Goal: Task Accomplishment & Management: Manage account settings

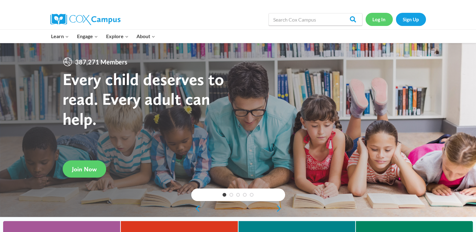
click at [381, 20] on link "Log In" at bounding box center [379, 19] width 27 height 13
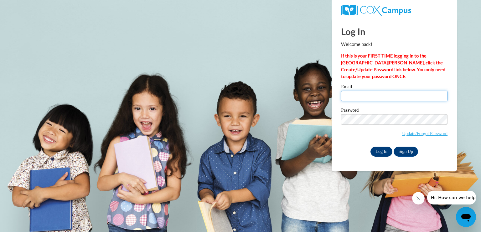
type input "wimberlytiffany@ymail.com"
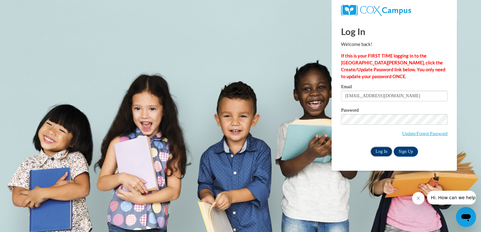
click at [382, 153] on input "Log In" at bounding box center [381, 152] width 22 height 10
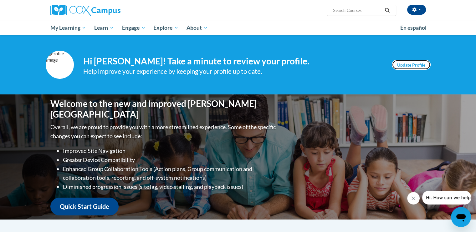
click at [410, 65] on link "Update Profile" at bounding box center [411, 65] width 39 height 10
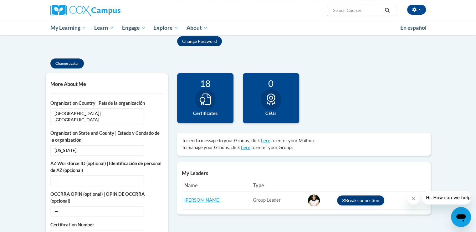
scroll to position [113, 0]
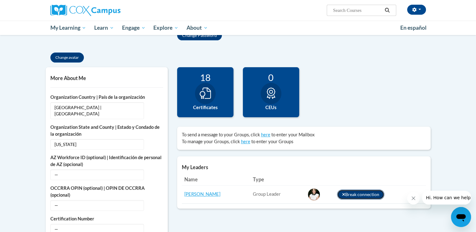
click at [351, 195] on button "Break connection" at bounding box center [361, 195] width 48 height 10
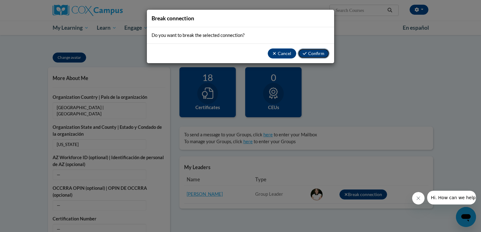
click at [308, 53] on button "Confirm" at bounding box center [314, 54] width 32 height 10
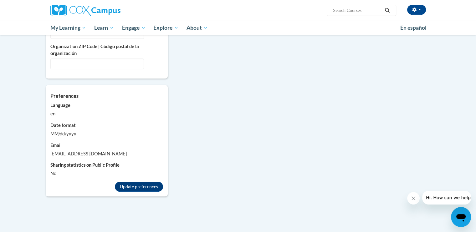
scroll to position [401, 0]
click at [144, 181] on button "Update preferences" at bounding box center [139, 186] width 48 height 10
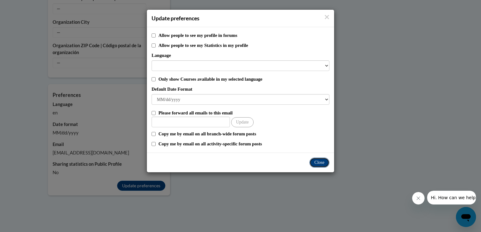
click at [321, 161] on button "Close" at bounding box center [319, 163] width 20 height 10
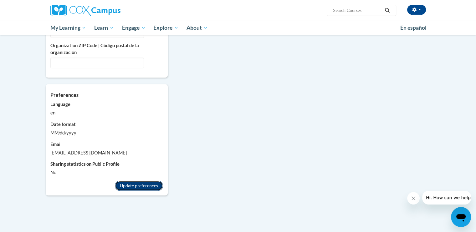
click at [157, 181] on button "Update preferences" at bounding box center [139, 186] width 48 height 10
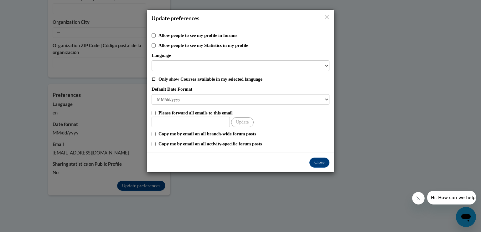
click at [153, 80] on input "Only show Courses available in my selected language" at bounding box center [154, 79] width 4 height 4
checkbox input "true"
click at [328, 18] on icon "Close" at bounding box center [327, 17] width 4 height 4
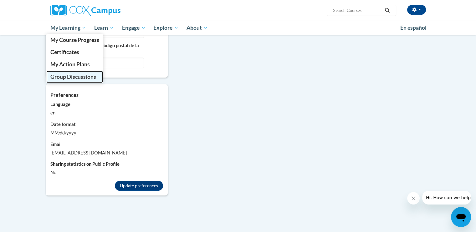
click at [59, 76] on span "Group Discussions" at bounding box center [73, 77] width 46 height 7
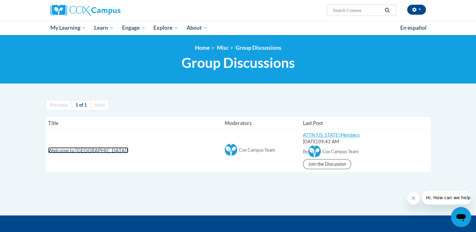
click at [61, 151] on span "Welcome to [GEOGRAPHIC_DATA]!" at bounding box center [88, 150] width 80 height 6
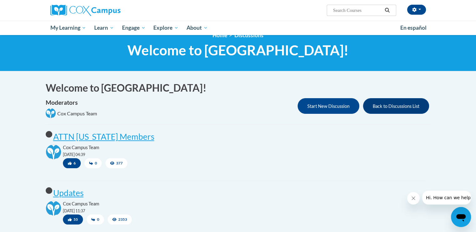
scroll to position [13, 0]
click at [73, 142] on h2 "unread ATTN Georgia Members" at bounding box center [236, 137] width 390 height 12
click at [76, 139] on post "ATTN [US_STATE] Members" at bounding box center [103, 137] width 101 height 10
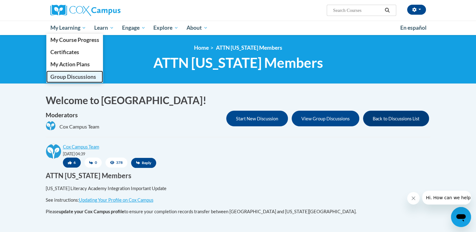
click at [69, 76] on span "Group Discussions" at bounding box center [73, 77] width 46 height 7
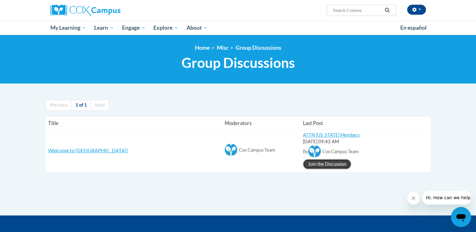
click at [303, 164] on link "Join the Discussion" at bounding box center [327, 164] width 48 height 10
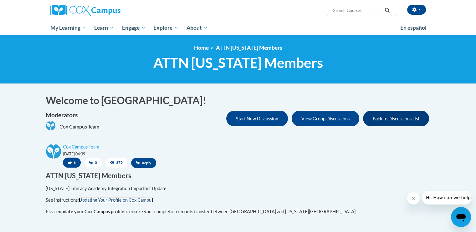
click at [93, 201] on link "Updating Your Profile on Cox Campus" at bounding box center [116, 200] width 75 height 5
click at [95, 199] on link "Updating Your Profile on Cox Campus" at bounding box center [116, 200] width 75 height 5
click at [458, 220] on icon "Open messaging window" at bounding box center [461, 217] width 11 height 11
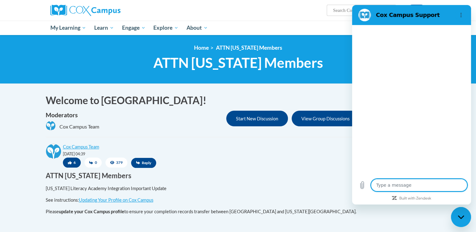
type textarea "x"
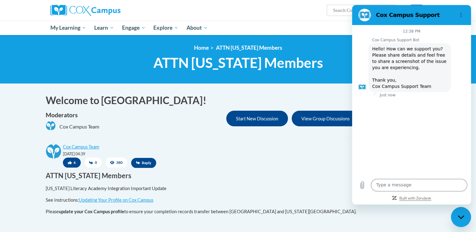
click at [408, 199] on icon "Built with Zendesk: Visit the Zendesk website in a new tab" at bounding box center [416, 199] width 32 height 4
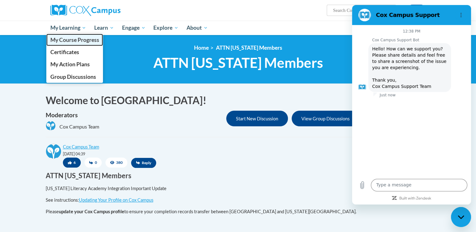
click at [69, 42] on span "My Course Progress" at bounding box center [74, 40] width 49 height 7
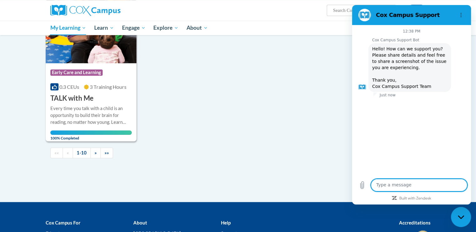
scroll to position [614, 0]
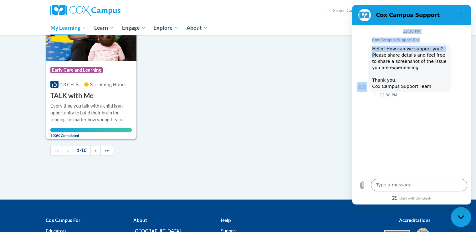
drag, startPoint x: 441, startPoint y: 20, endPoint x: 379, endPoint y: 50, distance: 69.7
click at [379, 50] on div "Cox Campus Support 12:38 PM Cox Campus Support Bot Cox Campus Support Bot says:…" at bounding box center [411, 105] width 119 height 200
drag, startPoint x: 26, startPoint y: 45, endPoint x: 344, endPoint y: 50, distance: 318.2
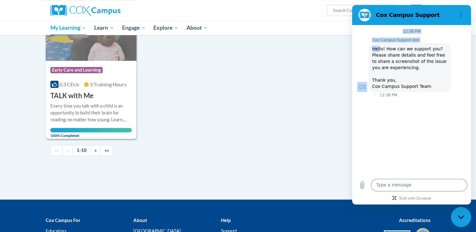
click at [366, 42] on div "Cox Campus Support Bot Cox Campus Support Bot says: Hello! How can we support y…" at bounding box center [414, 68] width 114 height 60
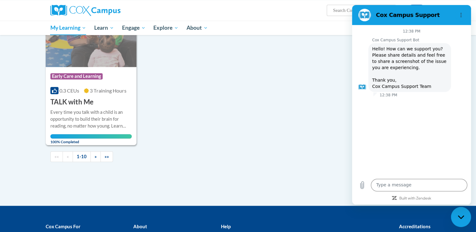
click at [465, 218] on div "Close messaging window" at bounding box center [461, 217] width 19 height 19
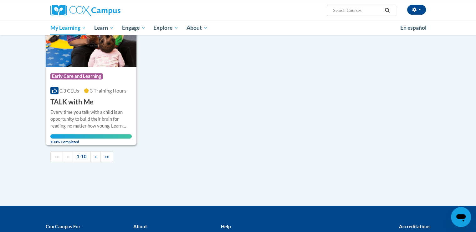
click at [381, 10] on input "Search..." at bounding box center [358, 11] width 50 height 8
type input "cox campus"
click at [388, 12] on icon "Search" at bounding box center [388, 10] width 6 height 5
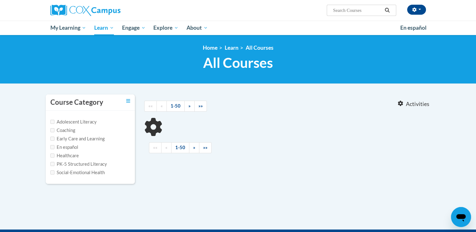
type input "cox campus"
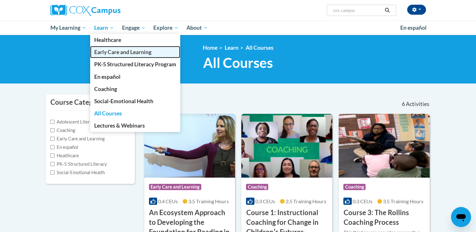
click at [122, 54] on span "Early Care and Learning" at bounding box center [122, 52] width 57 height 7
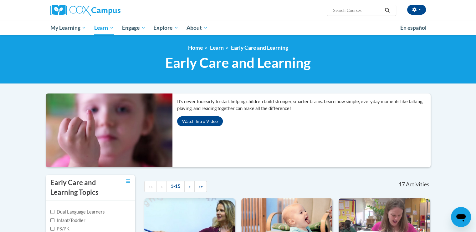
click at [122, 54] on h1 "Early Care and Learning Early Care and Learning" at bounding box center [238, 62] width 385 height 17
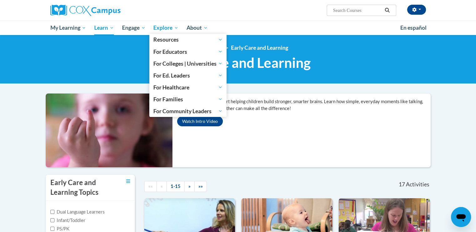
click at [163, 27] on span "Explore" at bounding box center [165, 28] width 25 height 8
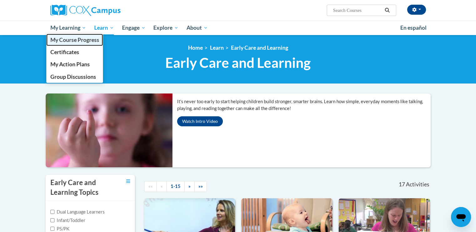
click at [80, 40] on span "My Course Progress" at bounding box center [74, 40] width 49 height 7
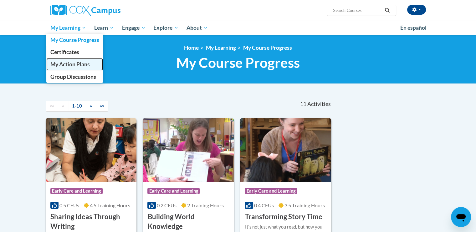
click at [75, 64] on span "My Action Plans" at bounding box center [69, 64] width 39 height 7
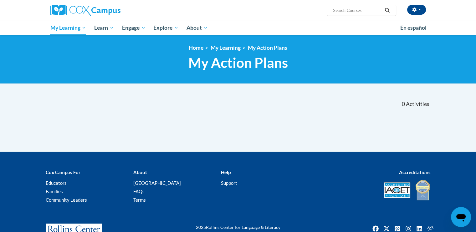
click at [75, 64] on h1 "My Action Plans My Action Plans" at bounding box center [238, 62] width 385 height 17
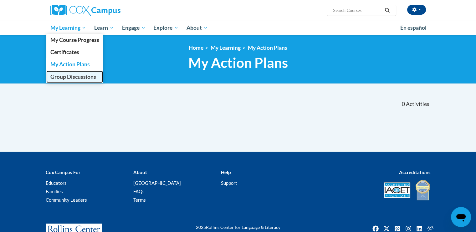
click at [70, 75] on span "Group Discussions" at bounding box center [73, 77] width 46 height 7
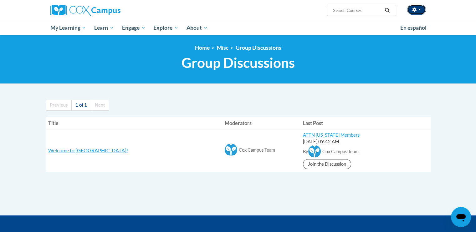
click at [420, 12] on button "button" at bounding box center [416, 10] width 19 height 10
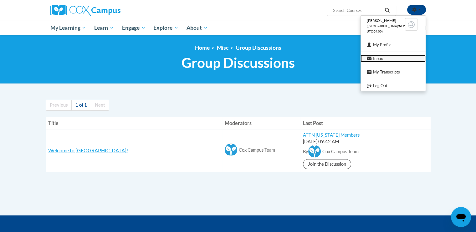
click at [379, 58] on link "Inbox" at bounding box center [393, 59] width 65 height 8
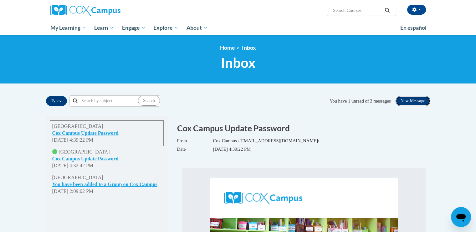
click at [411, 100] on button "New Message" at bounding box center [413, 101] width 35 height 10
select select
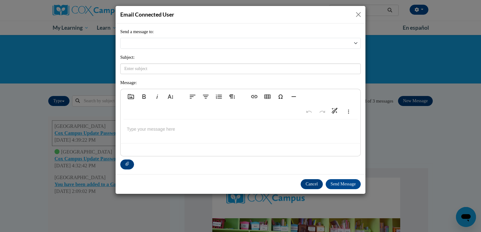
click at [411, 100] on div "Email Connected User Send a message to: Subject: Message: Add Media Bold Italic…" at bounding box center [240, 116] width 481 height 232
drag, startPoint x: 399, startPoint y: 124, endPoint x: 309, endPoint y: 181, distance: 106.0
click at [309, 181] on div "Email Connected User Send a message to: Subject: Message: Add Media Bold Italic…" at bounding box center [240, 116] width 481 height 232
click at [309, 181] on button "Cancel" at bounding box center [312, 184] width 22 height 10
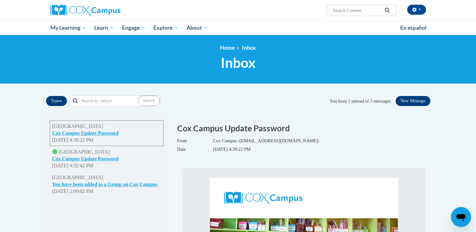
click at [344, 103] on div "You have 1 unread of 3 messages" at bounding box center [360, 101] width 61 height 7
click at [89, 160] on button "Cox Campus Update Password" at bounding box center [85, 159] width 66 height 7
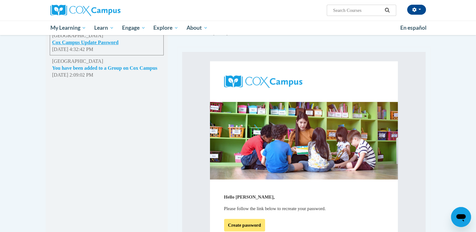
click at [120, 69] on button "You have been added to a Group on Cox Campus" at bounding box center [104, 68] width 105 height 7
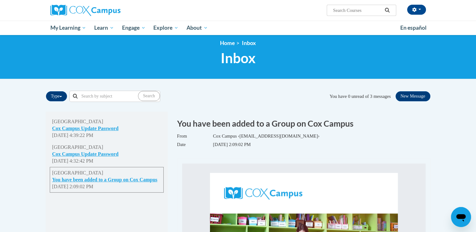
scroll to position [4, 0]
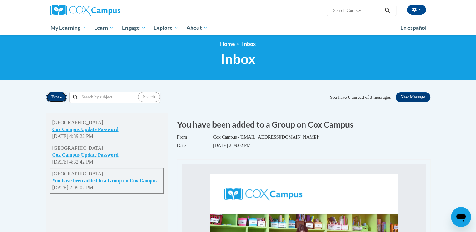
click at [62, 98] on span "button" at bounding box center [60, 97] width 3 height 1
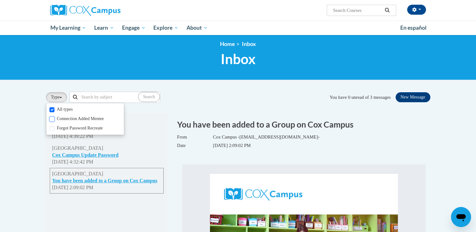
click at [53, 119] on input "Connection Added Mentee" at bounding box center [51, 119] width 5 height 5
checkbox input "true"
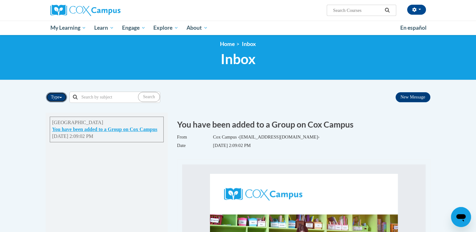
click at [61, 97] on button "Type" at bounding box center [56, 97] width 21 height 10
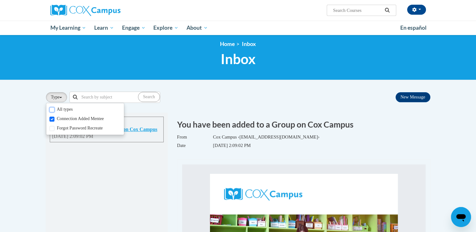
click at [54, 110] on input "All types" at bounding box center [51, 109] width 5 height 5
checkbox input "true"
checkbox input "false"
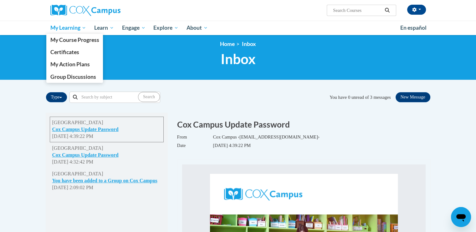
click at [76, 27] on span "My Learning" at bounding box center [68, 28] width 36 height 8
click at [64, 79] on span "Group Discussions" at bounding box center [73, 77] width 46 height 7
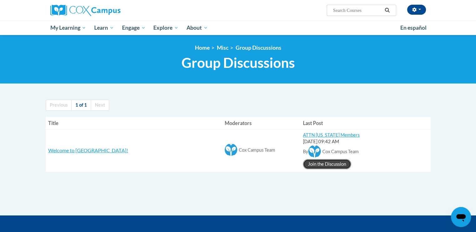
click at [303, 164] on link "Join the Discussion" at bounding box center [327, 164] width 48 height 10
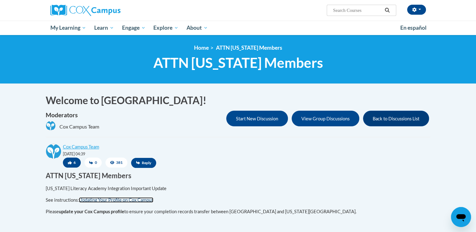
click at [87, 199] on link "Updating Your Profile on Cox Campus" at bounding box center [116, 200] width 75 height 5
click at [414, 9] on icon "button" at bounding box center [414, 10] width 4 height 4
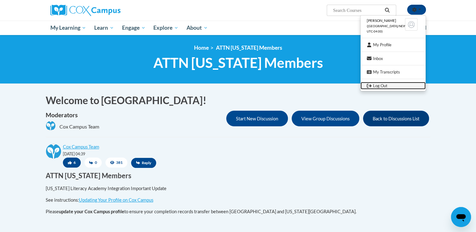
click at [379, 85] on link "Log Out" at bounding box center [393, 86] width 65 height 8
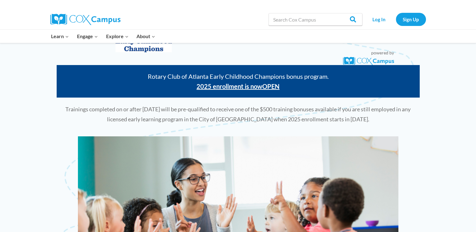
scroll to position [63, 0]
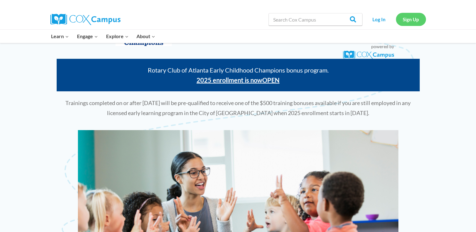
click at [410, 22] on link "Sign Up" at bounding box center [411, 19] width 30 height 13
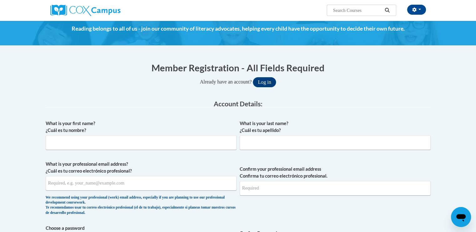
scroll to position [13, 0]
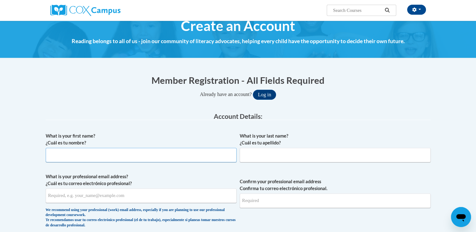
click at [95, 155] on input "What is your first name? ¿Cuál es tu nombre?" at bounding box center [141, 155] width 191 height 14
type input "Tiffany"
type input "Wimberly"
type input "wimberlytiffany@ymail.com"
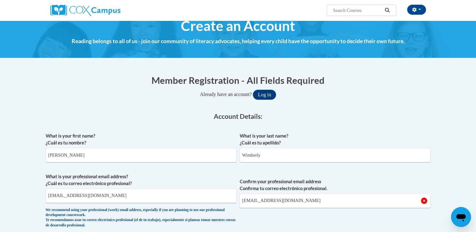
click at [89, 178] on label "What is your professional email address? ¿Cuál es tu correo electrónico profesi…" at bounding box center [141, 180] width 191 height 14
click at [89, 189] on input "wimberlytiffany@ymail.com" at bounding box center [141, 196] width 191 height 14
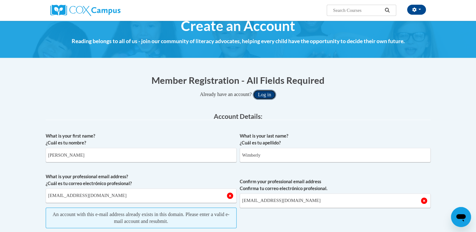
click at [266, 94] on button "Log in" at bounding box center [264, 95] width 23 height 10
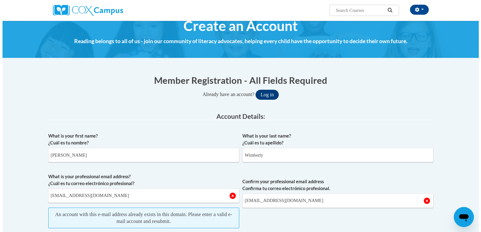
scroll to position [74, 0]
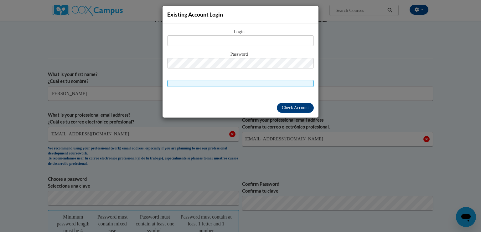
click at [349, 63] on div "Existing Account Login Login Password" at bounding box center [240, 116] width 481 height 232
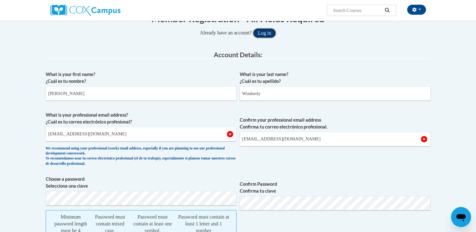
click at [271, 36] on button "Log in" at bounding box center [264, 33] width 23 height 10
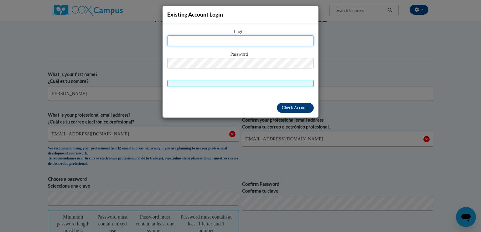
click at [255, 42] on input "text" at bounding box center [240, 40] width 147 height 11
type input "wimberlytiffany@ymail.com"
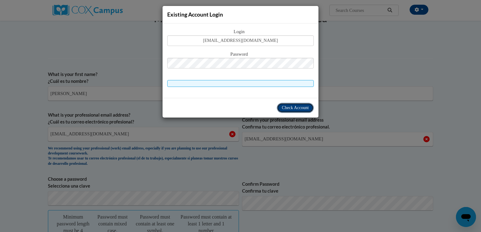
click at [283, 106] on span "Check Account" at bounding box center [295, 108] width 27 height 5
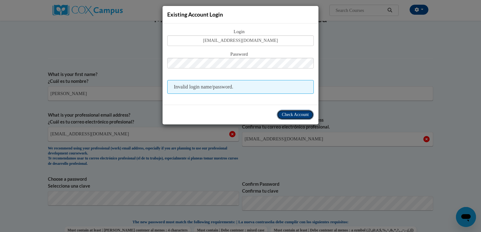
click at [286, 114] on span "Check Account" at bounding box center [295, 114] width 27 height 5
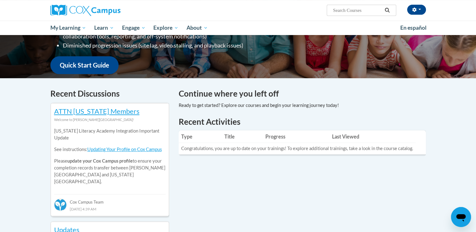
scroll to position [138, 0]
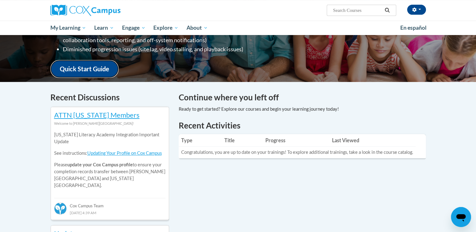
click at [87, 66] on link "Quick Start Guide" at bounding box center [84, 69] width 68 height 18
